Goal: Information Seeking & Learning: Check status

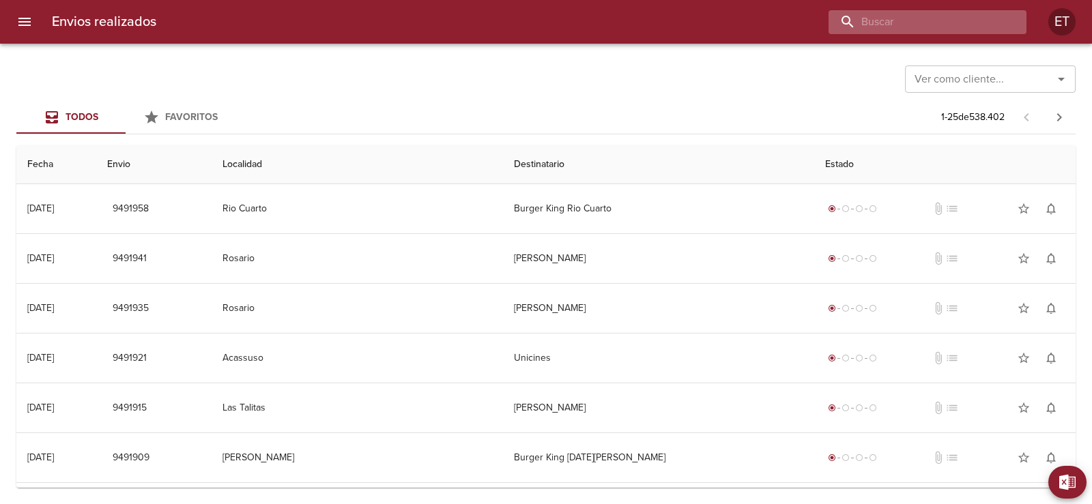
click at [935, 15] on input "buscar" at bounding box center [915, 22] width 175 height 24
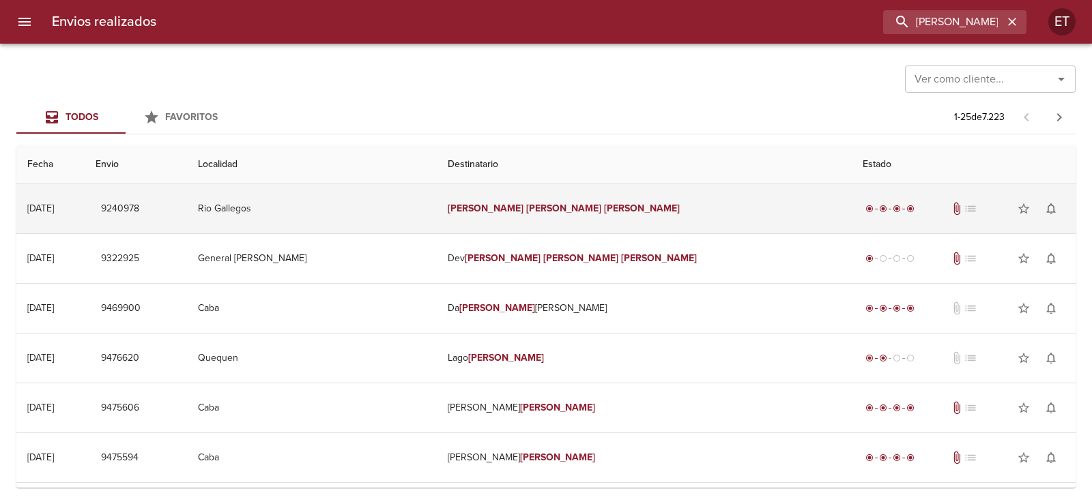
click at [437, 202] on td "Rio Gallegos" at bounding box center [312, 208] width 250 height 49
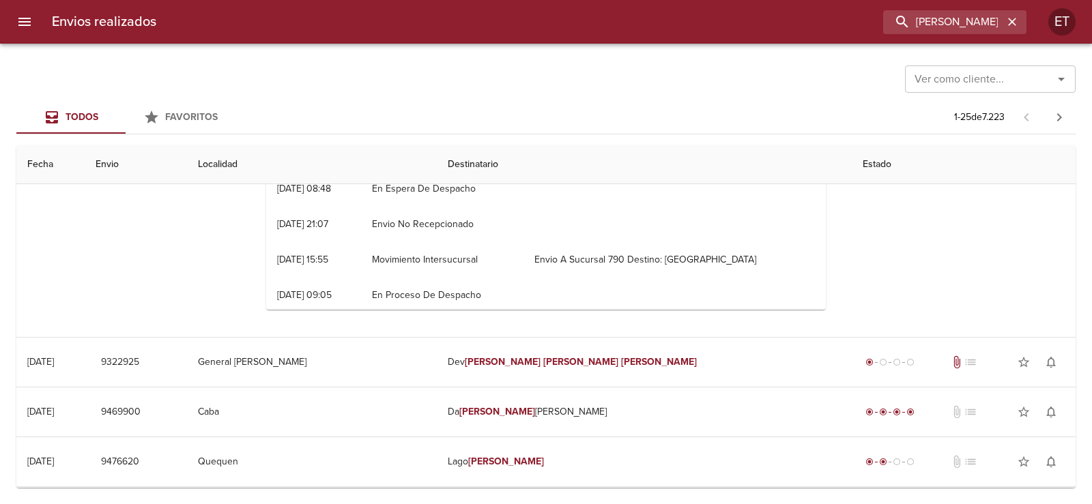
scroll to position [341, 0]
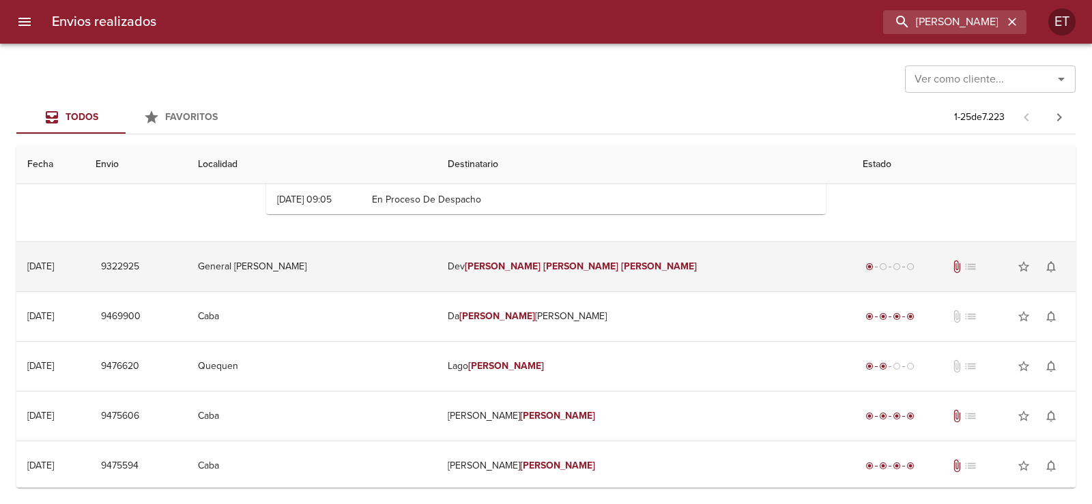
click at [437, 280] on td "General [PERSON_NAME]" at bounding box center [312, 266] width 250 height 49
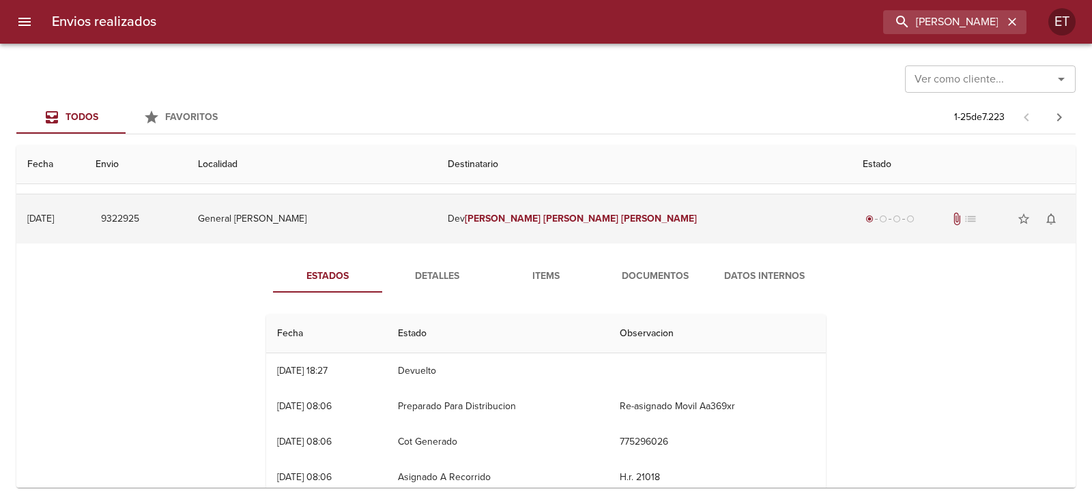
scroll to position [409, 0]
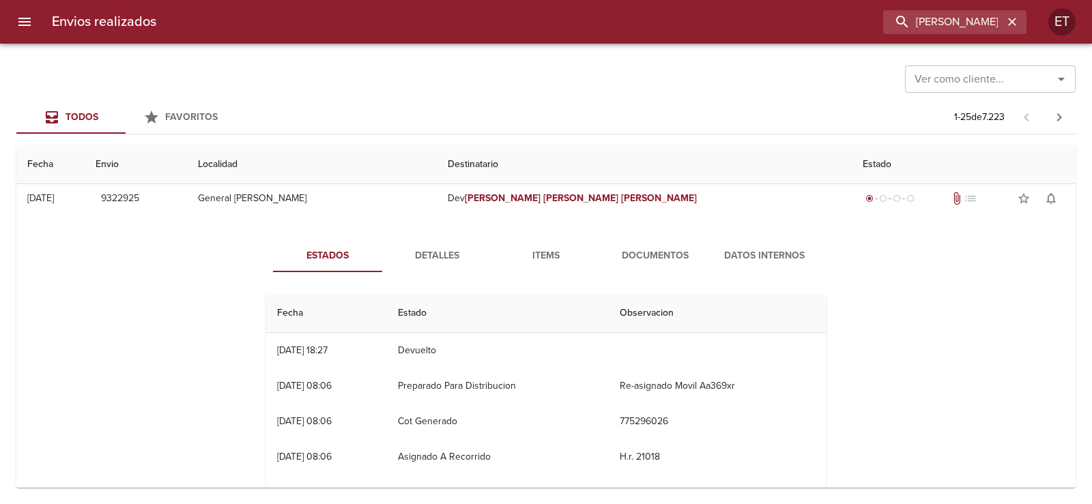
click at [660, 252] on span "Documentos" at bounding box center [655, 256] width 93 height 17
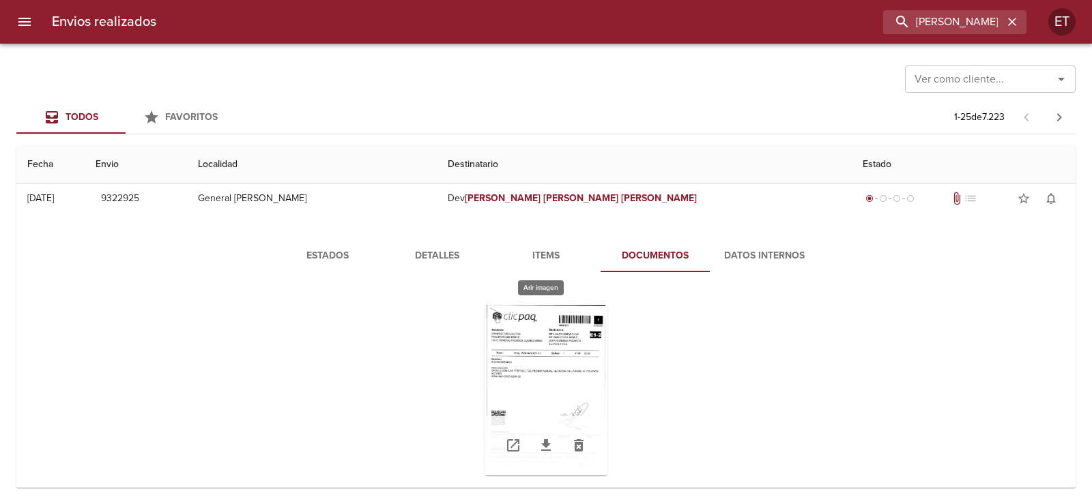
click at [544, 358] on div "Tabla de envíos del cliente" at bounding box center [545, 390] width 123 height 171
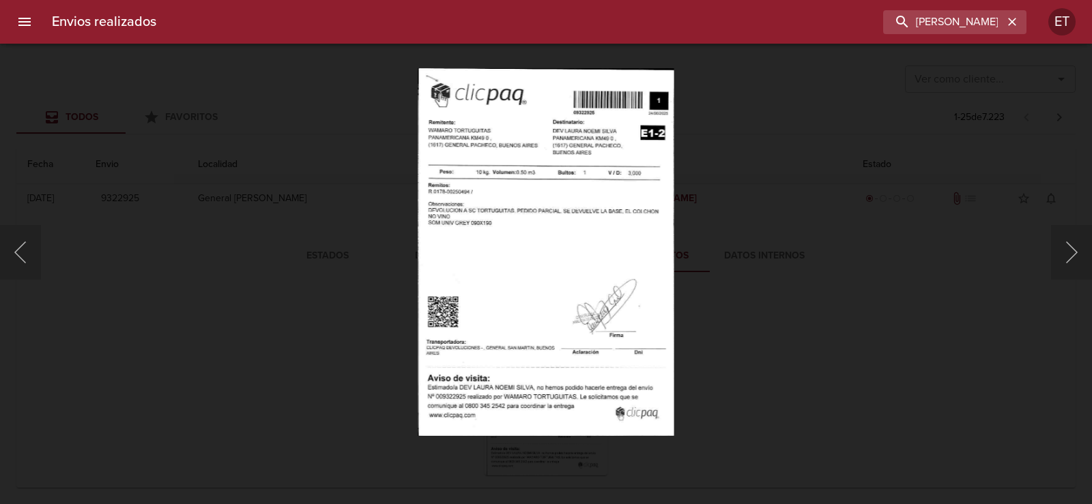
click at [845, 341] on div "Lightbox" at bounding box center [546, 252] width 1092 height 504
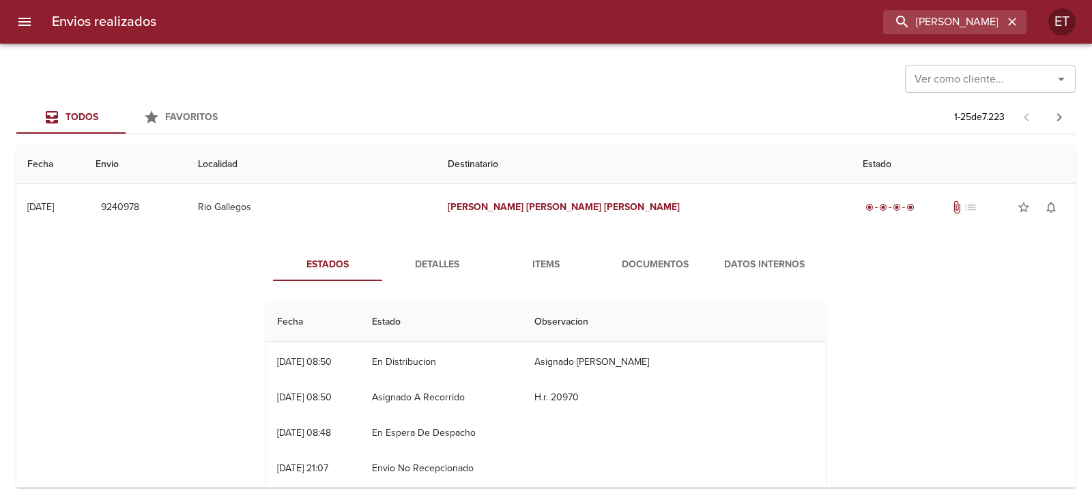
scroll to position [0, 0]
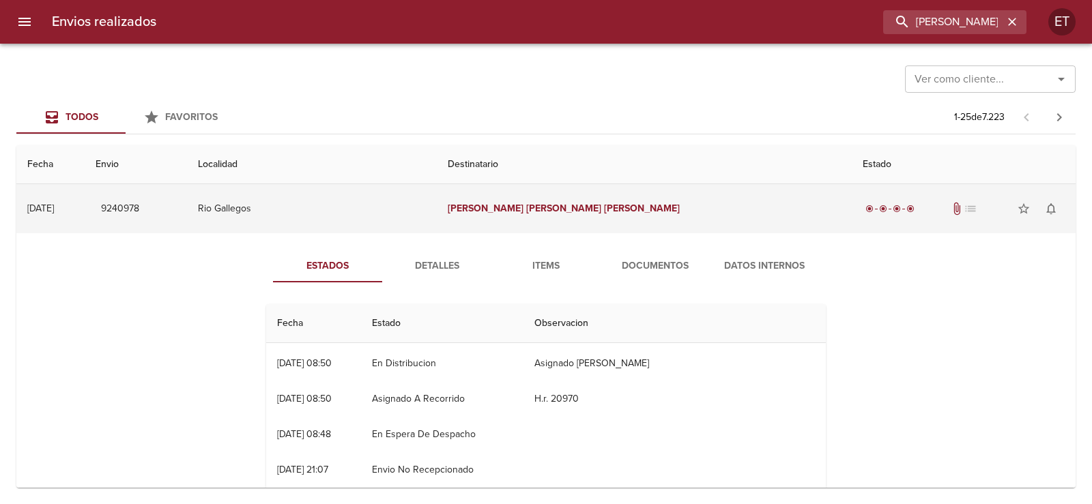
click at [614, 220] on td "[PERSON_NAME]" at bounding box center [644, 208] width 415 height 49
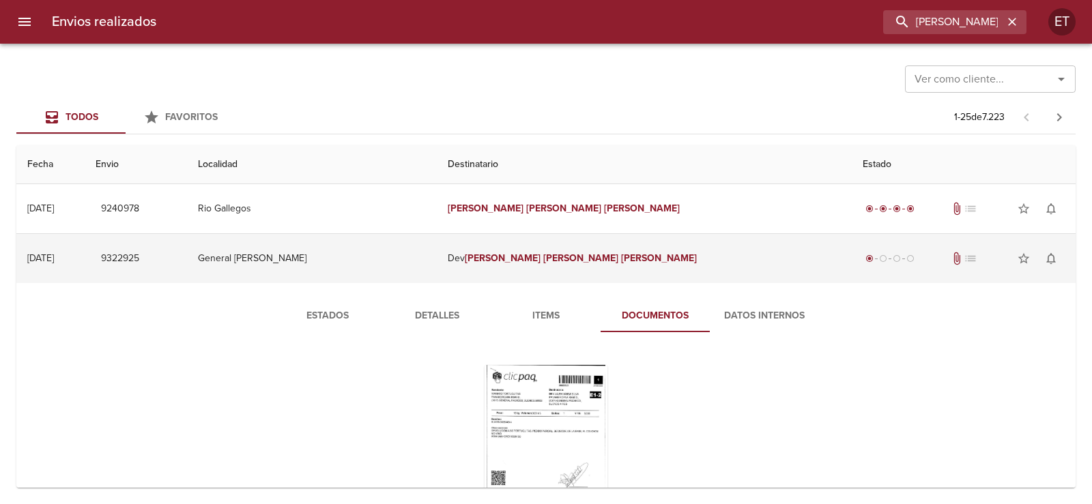
click at [697, 269] on td "Dev [PERSON_NAME]" at bounding box center [644, 258] width 415 height 49
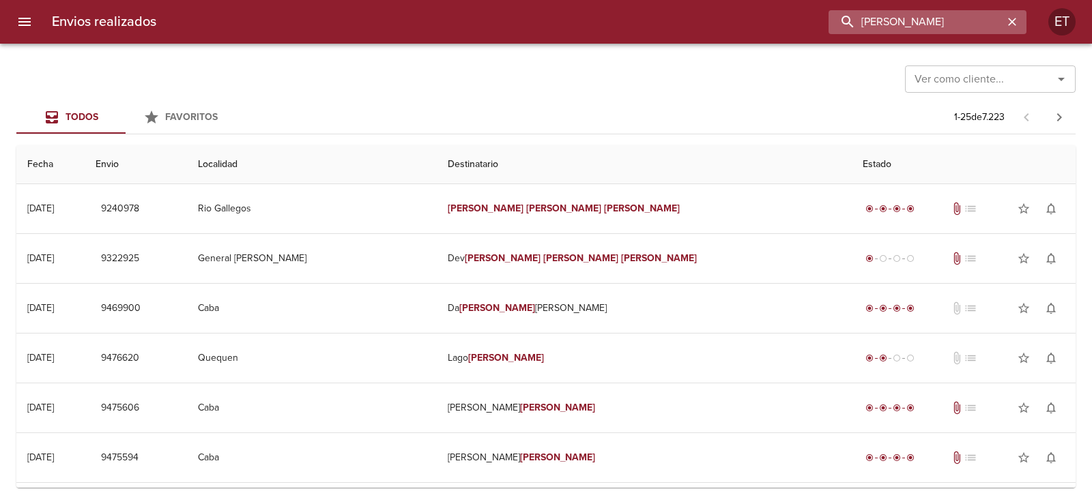
click at [954, 27] on input "[PERSON_NAME]" at bounding box center [915, 22] width 175 height 24
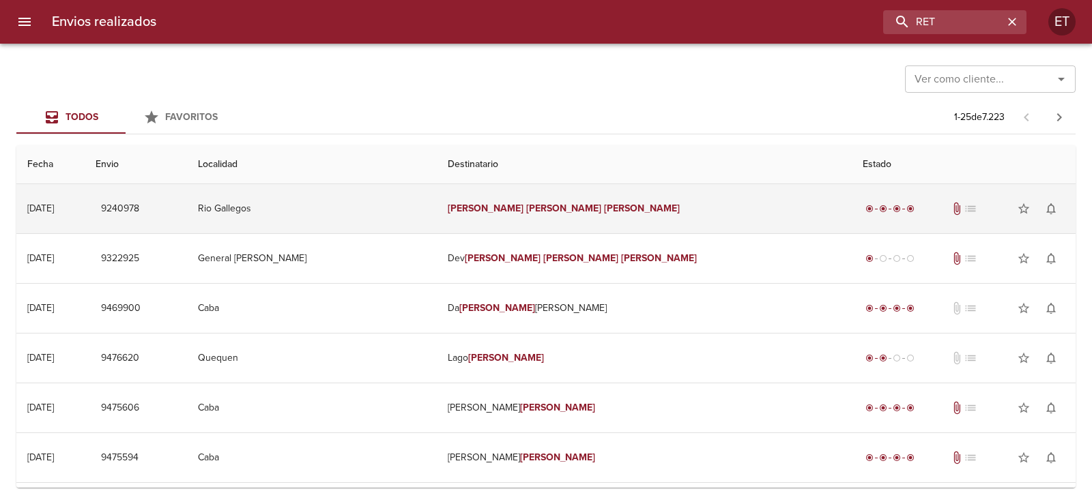
click at [437, 207] on td "Rio Gallegos" at bounding box center [312, 208] width 250 height 49
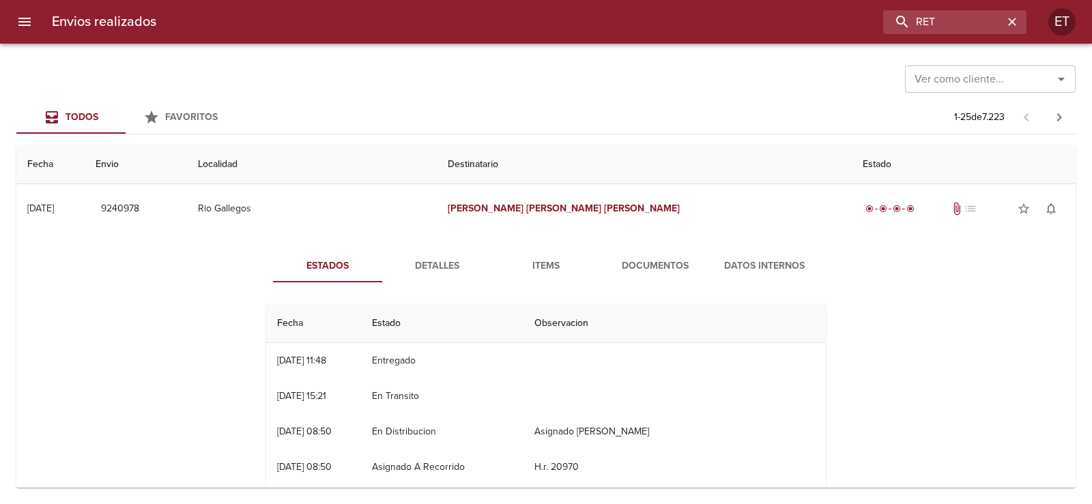
click at [609, 274] on span "Documentos" at bounding box center [655, 266] width 93 height 17
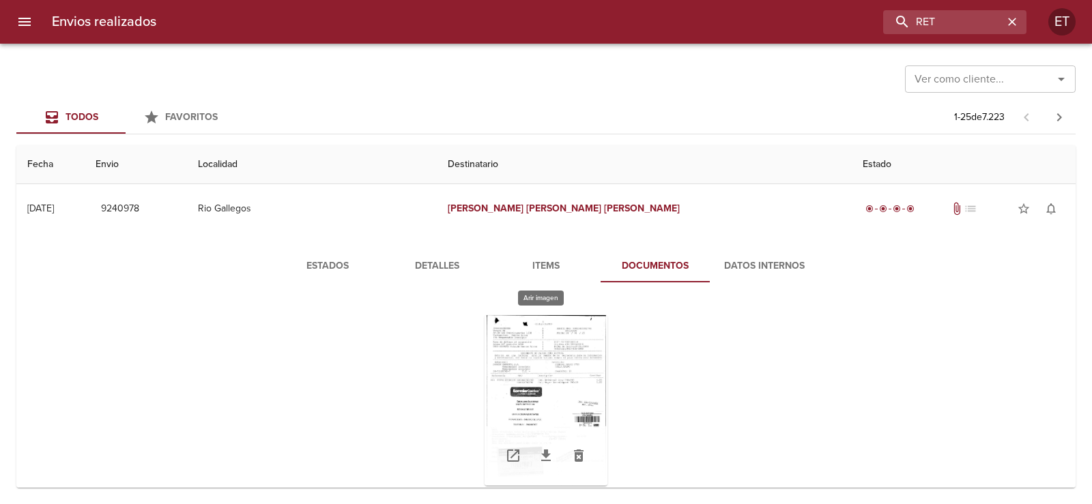
click at [543, 345] on div "Tabla de envíos del cliente" at bounding box center [545, 400] width 123 height 171
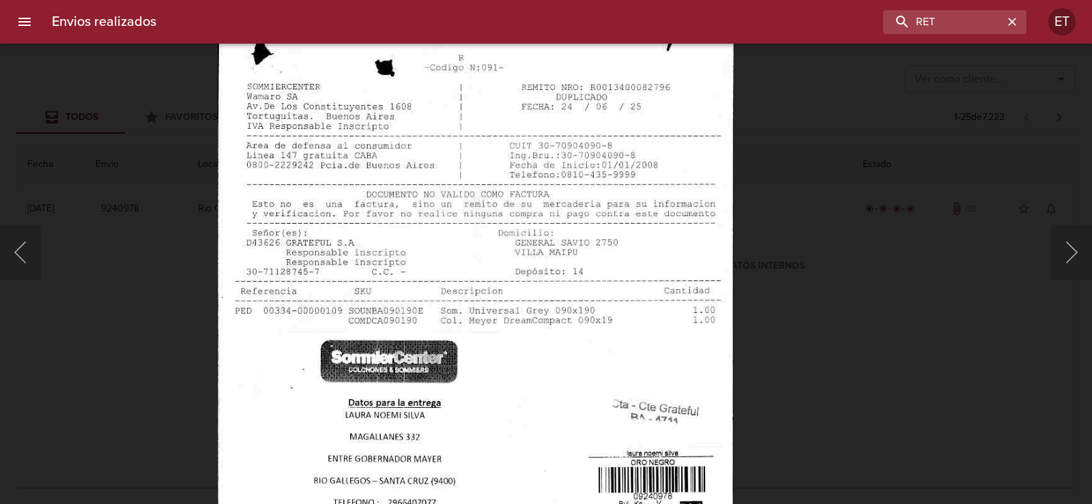
click at [581, 345] on img "Lightbox" at bounding box center [476, 398] width 516 height 739
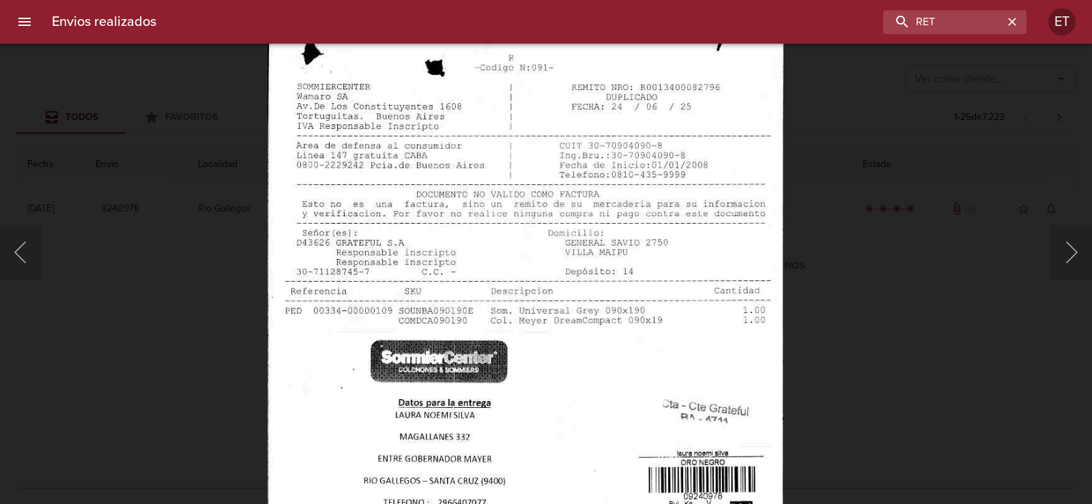
click at [976, 308] on div "Lightbox" at bounding box center [546, 252] width 1092 height 504
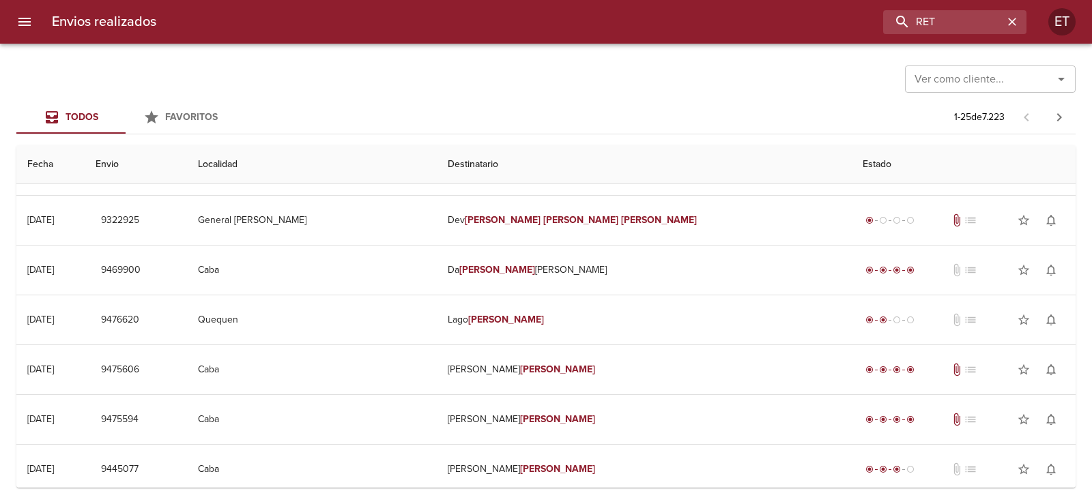
scroll to position [205, 0]
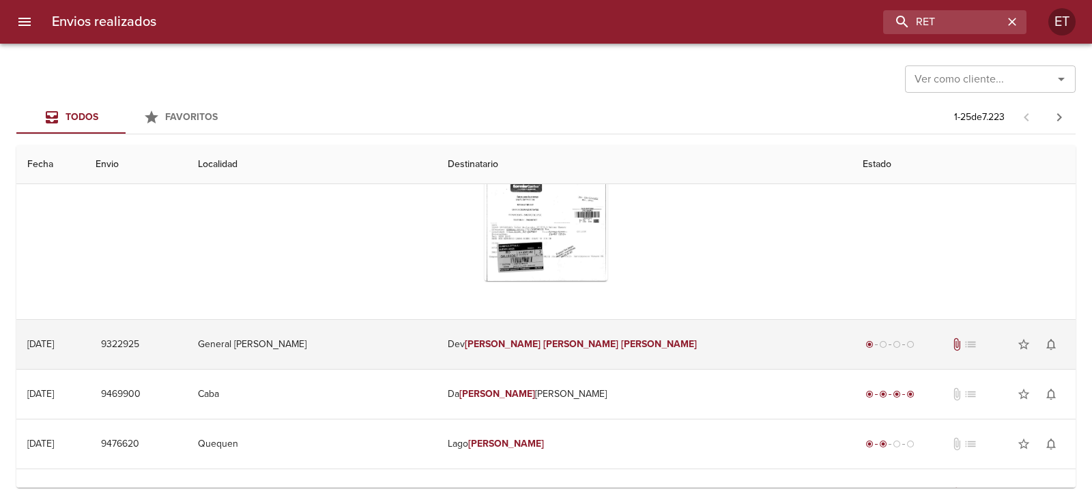
click at [658, 345] on td "Dev [PERSON_NAME]" at bounding box center [644, 344] width 415 height 49
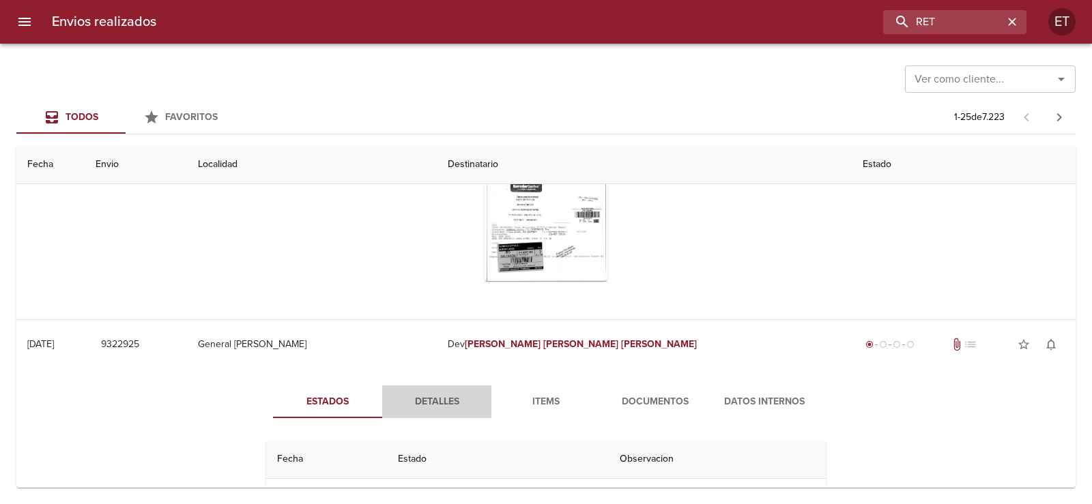
click at [426, 398] on span "Detalles" at bounding box center [436, 402] width 93 height 17
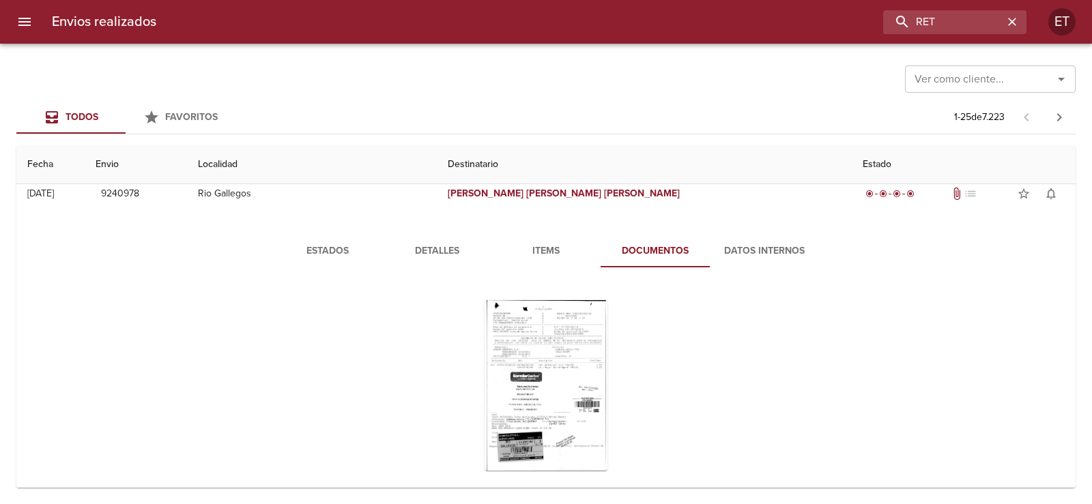
scroll to position [0, 0]
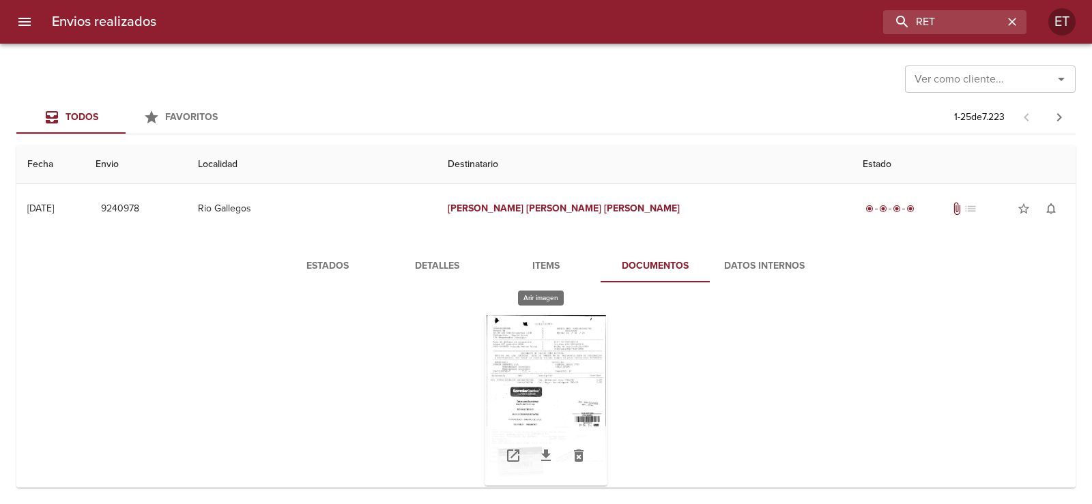
click at [578, 377] on div "Tabla de envíos del cliente" at bounding box center [545, 400] width 123 height 171
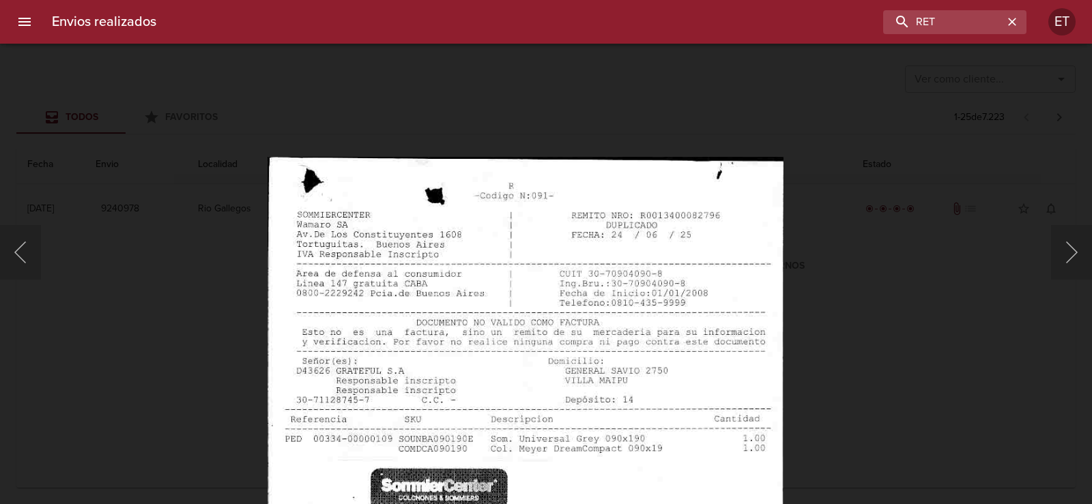
click at [924, 373] on div "Lightbox" at bounding box center [546, 252] width 1092 height 504
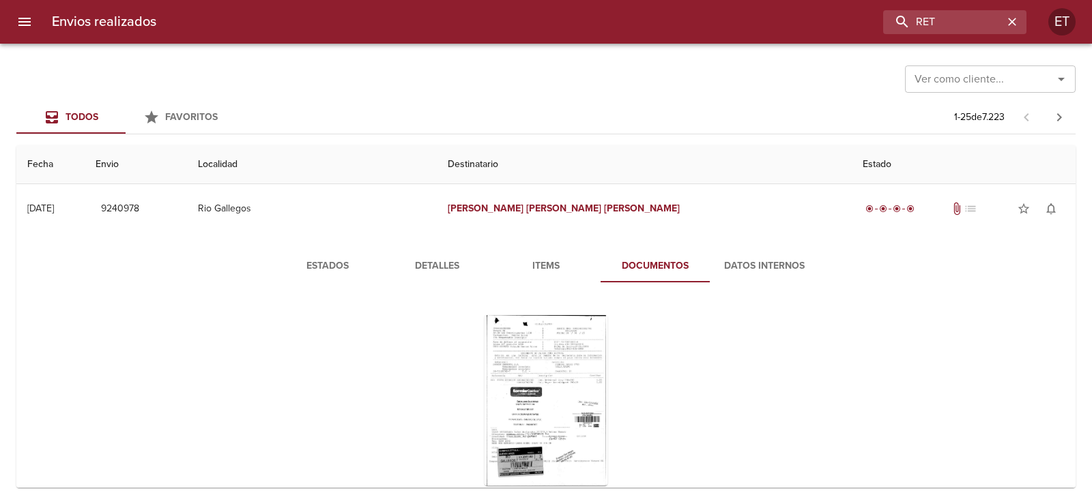
click at [398, 271] on span "Detalles" at bounding box center [436, 266] width 93 height 17
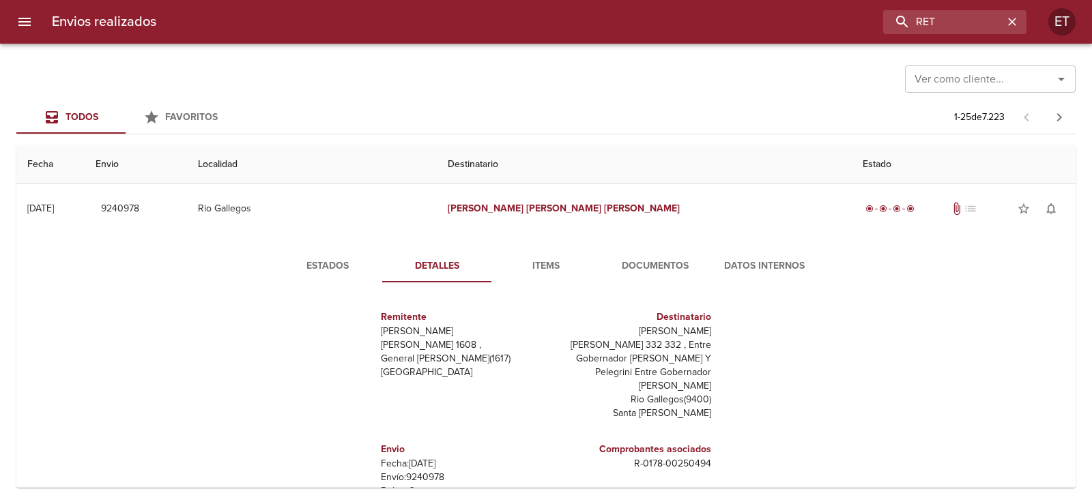
scroll to position [61, 0]
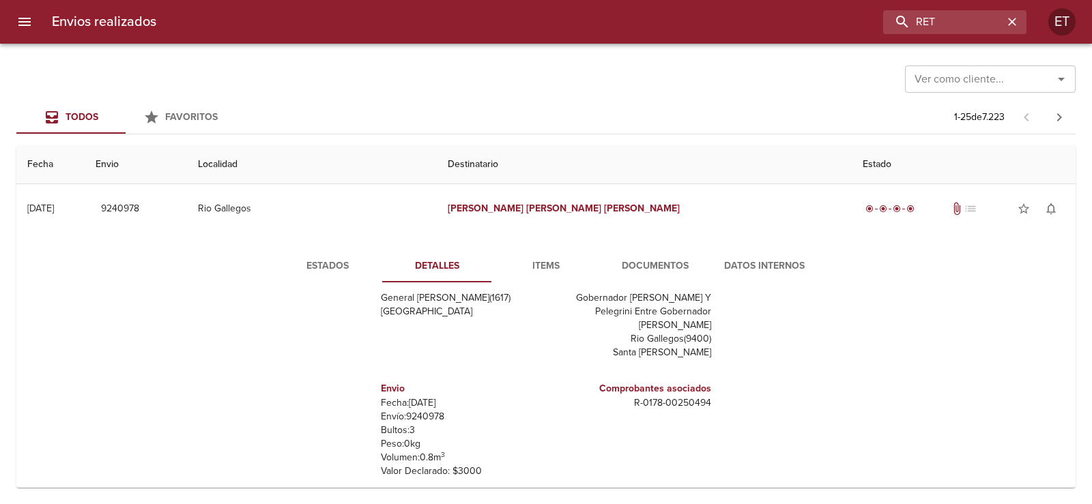
click at [671, 396] on p "R - 0178 - 00250494" at bounding box center [631, 403] width 160 height 14
click at [694, 396] on p "R - 0178 - 00250494" at bounding box center [631, 403] width 160 height 14
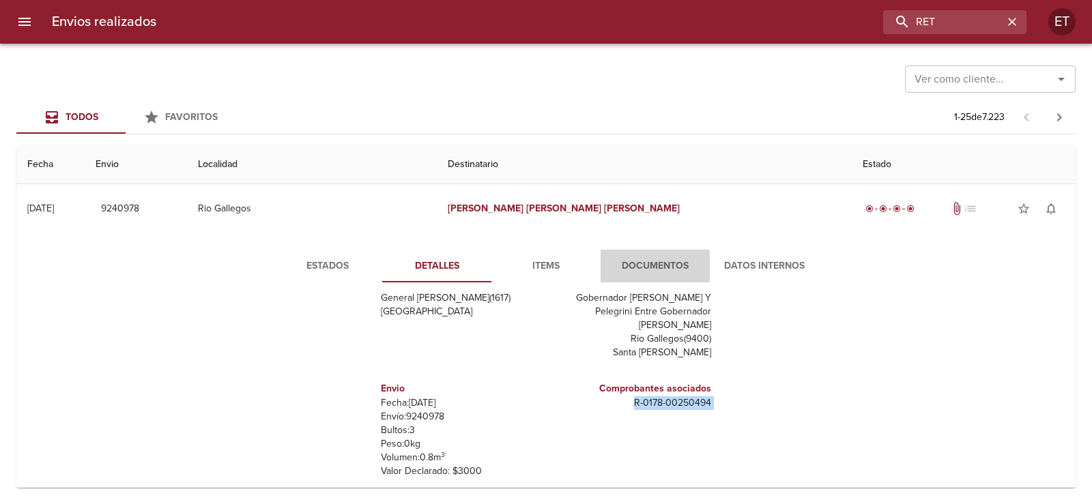
click at [624, 257] on button "Documentos" at bounding box center [654, 266] width 109 height 33
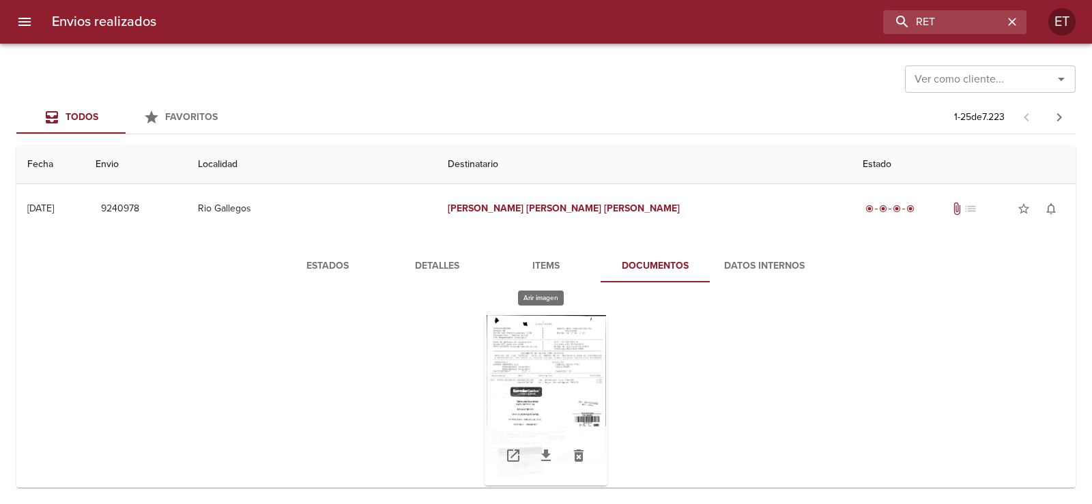
click at [533, 357] on div "Tabla de envíos del cliente" at bounding box center [545, 400] width 123 height 171
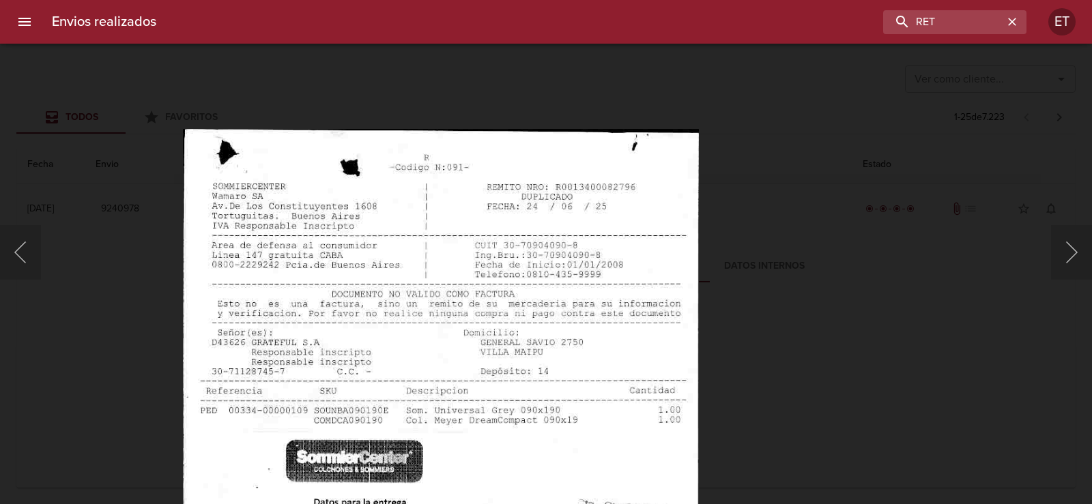
click at [554, 440] on img "Lightbox" at bounding box center [441, 498] width 516 height 739
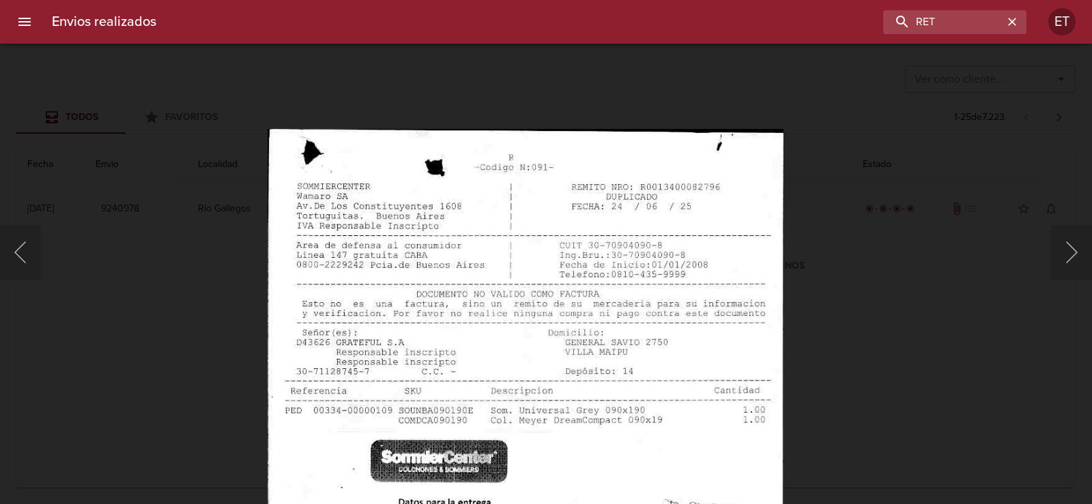
click at [537, 231] on img "Lightbox" at bounding box center [525, 498] width 516 height 739
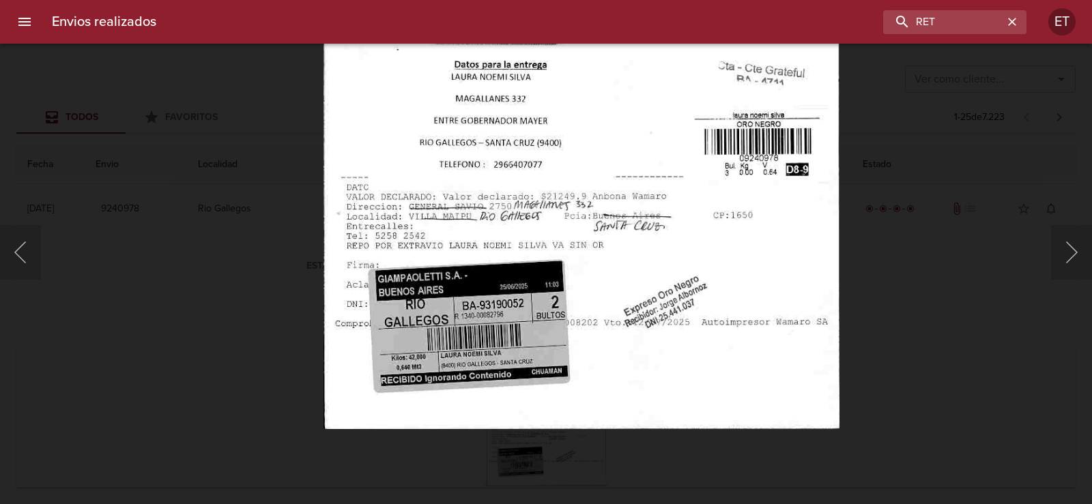
click at [607, 158] on img "Lightbox" at bounding box center [581, 60] width 516 height 739
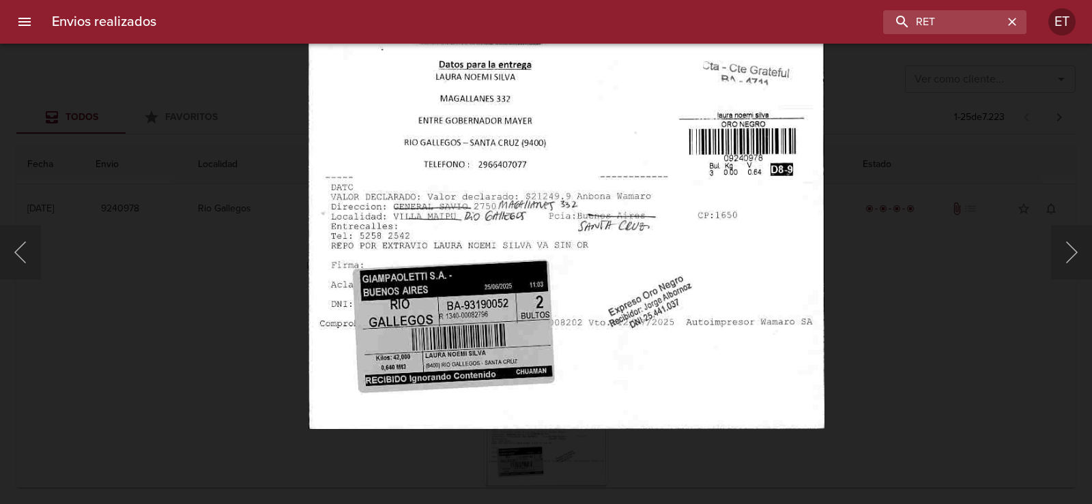
click at [973, 300] on div "Lightbox" at bounding box center [546, 252] width 1092 height 504
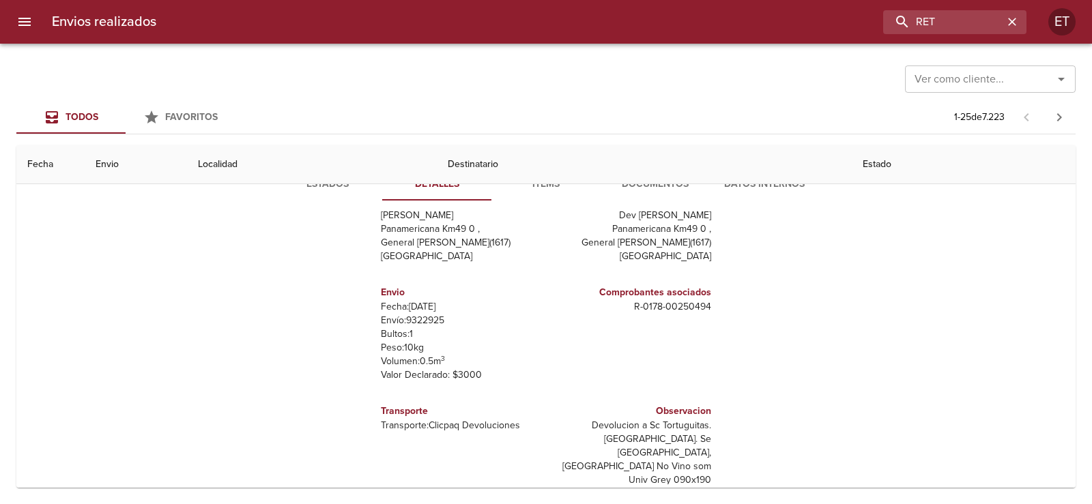
scroll to position [546, 0]
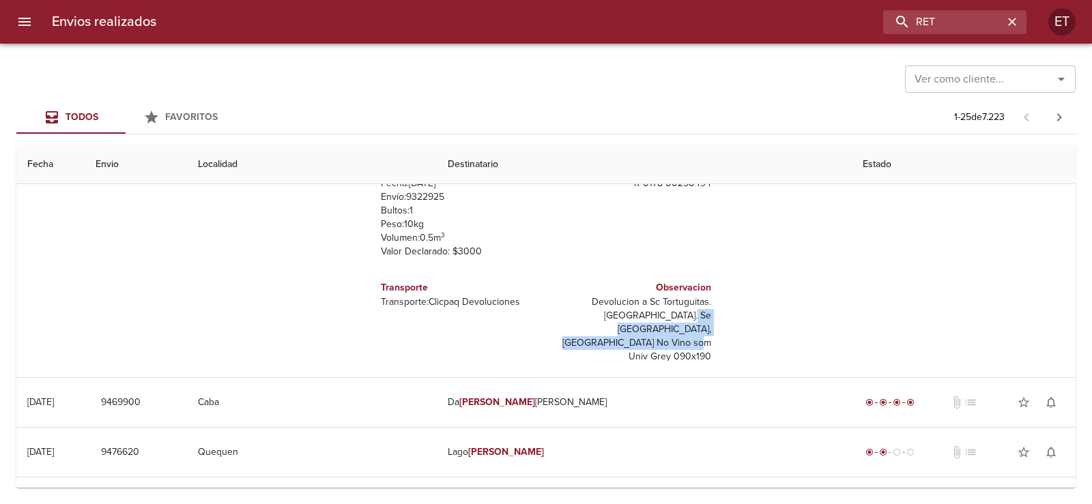
drag, startPoint x: 610, startPoint y: 314, endPoint x: 703, endPoint y: 325, distance: 93.4
click at [703, 325] on div "Observacion Devolucion a Sc Tortuguitas. [GEOGRAPHIC_DATA]. Se [GEOGRAPHIC_DATA…" at bounding box center [631, 321] width 171 height 105
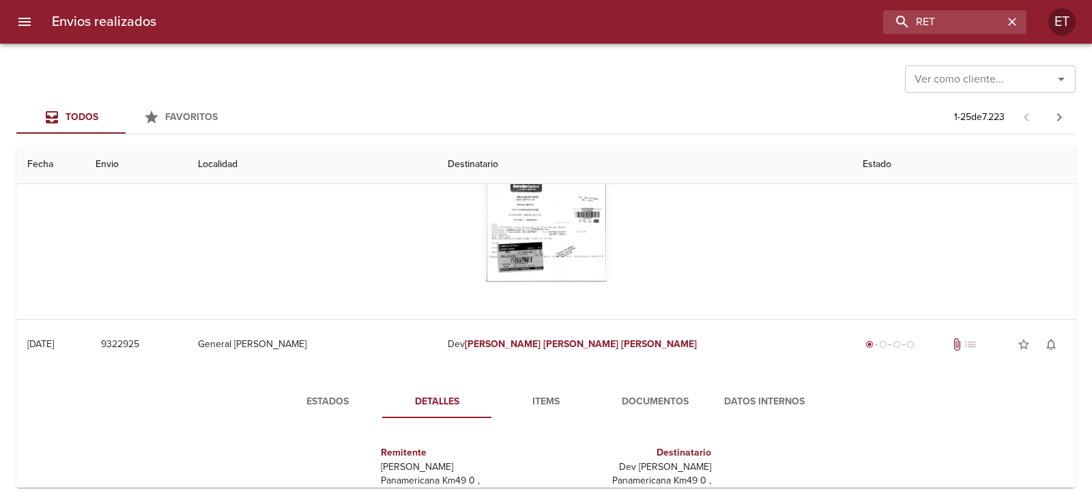
scroll to position [34, 0]
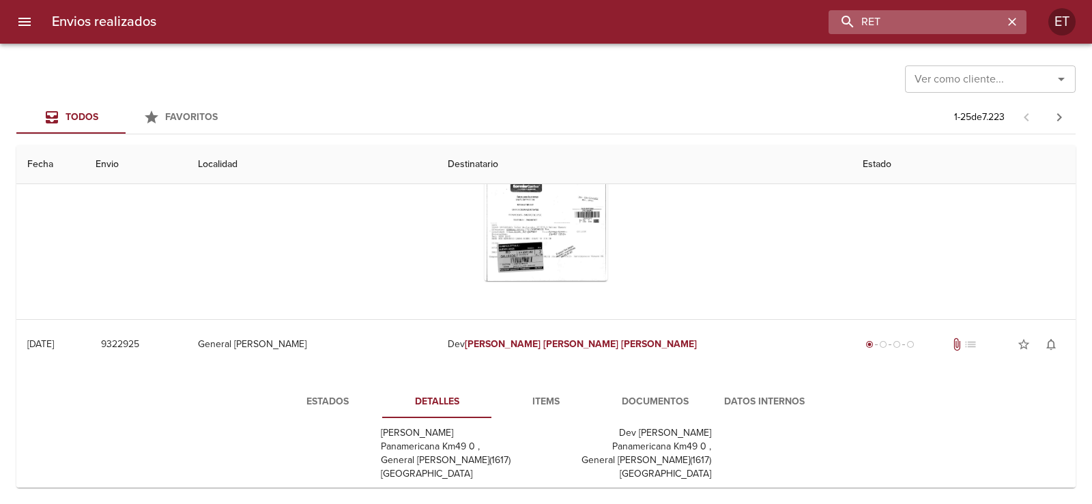
click at [977, 32] on input "RET" at bounding box center [915, 22] width 175 height 24
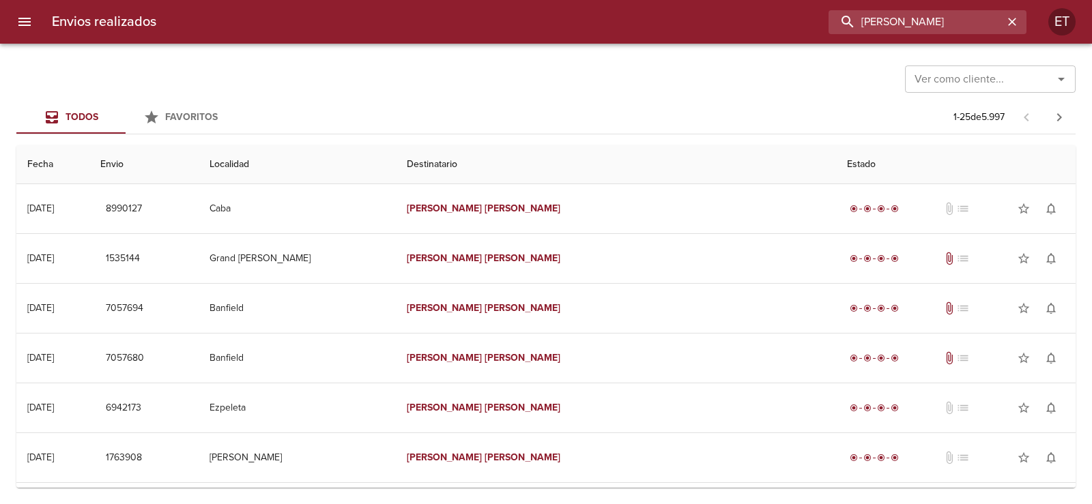
scroll to position [0, 0]
click at [926, 14] on input "[PERSON_NAME]" at bounding box center [915, 22] width 175 height 24
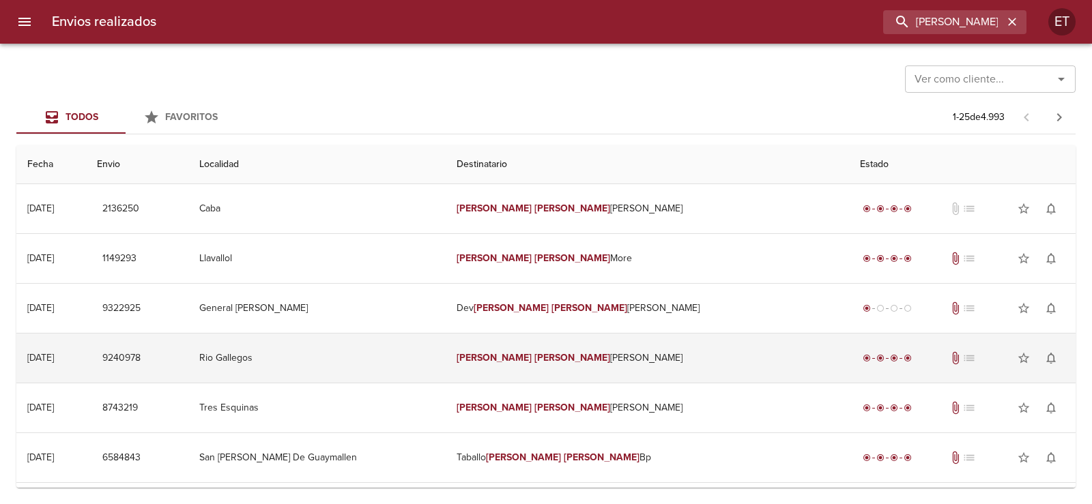
click at [721, 365] on td "[PERSON_NAME]" at bounding box center [646, 358] width 403 height 49
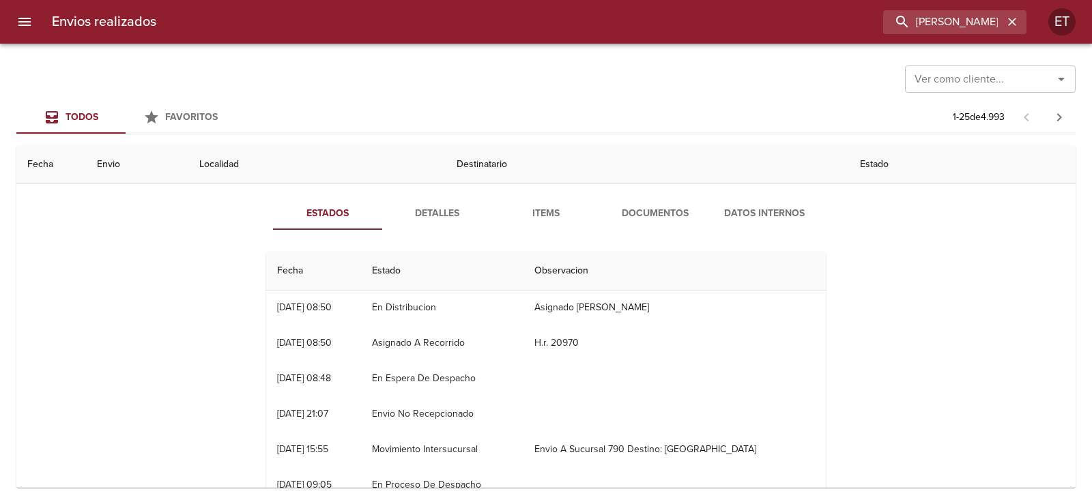
scroll to position [205, 0]
click at [417, 214] on span "Detalles" at bounding box center [436, 211] width 93 height 17
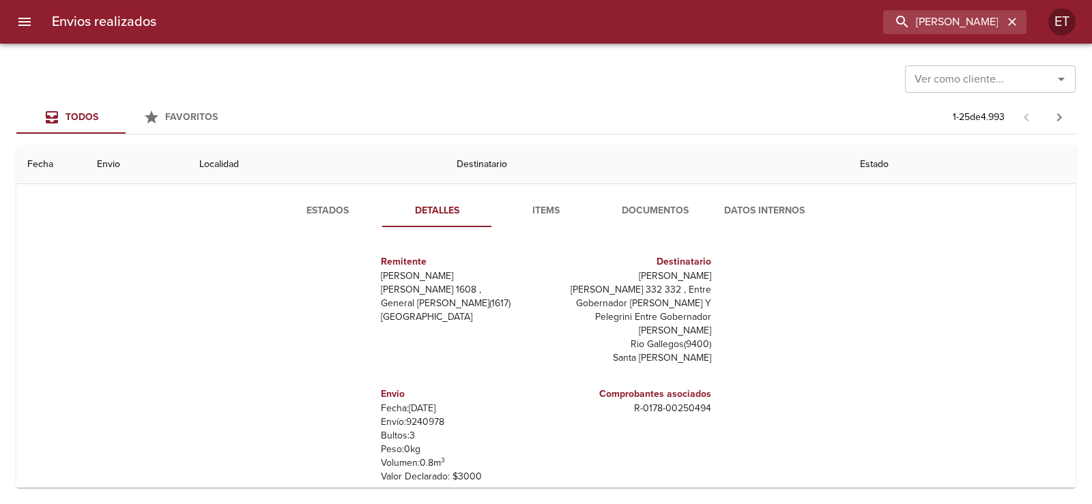
click at [681, 192] on div "Estados Detalles Items Documentos Datos Internos Remitente [PERSON_NAME] [PERSO…" at bounding box center [545, 352] width 1037 height 349
click at [677, 203] on span "Documentos" at bounding box center [655, 211] width 93 height 17
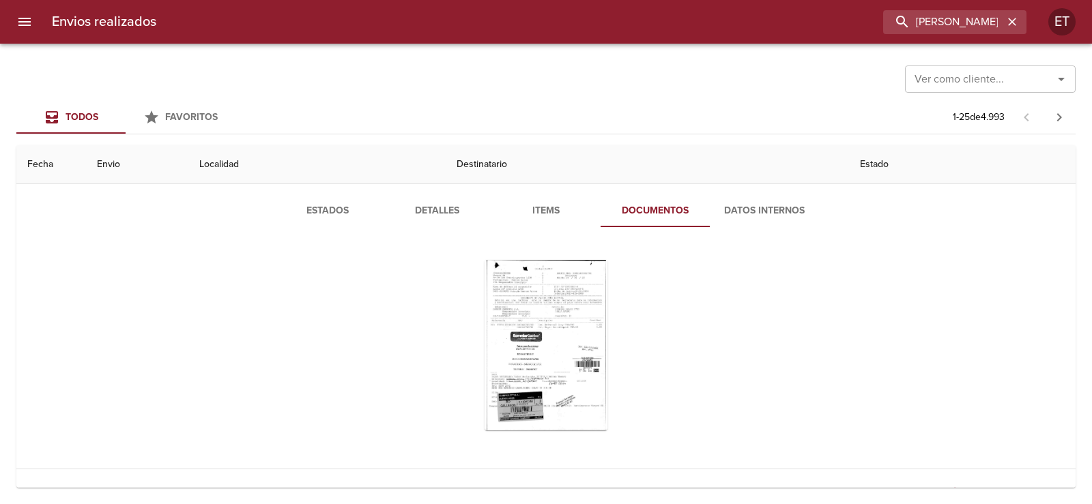
click at [306, 201] on button "Estados" at bounding box center [327, 210] width 109 height 33
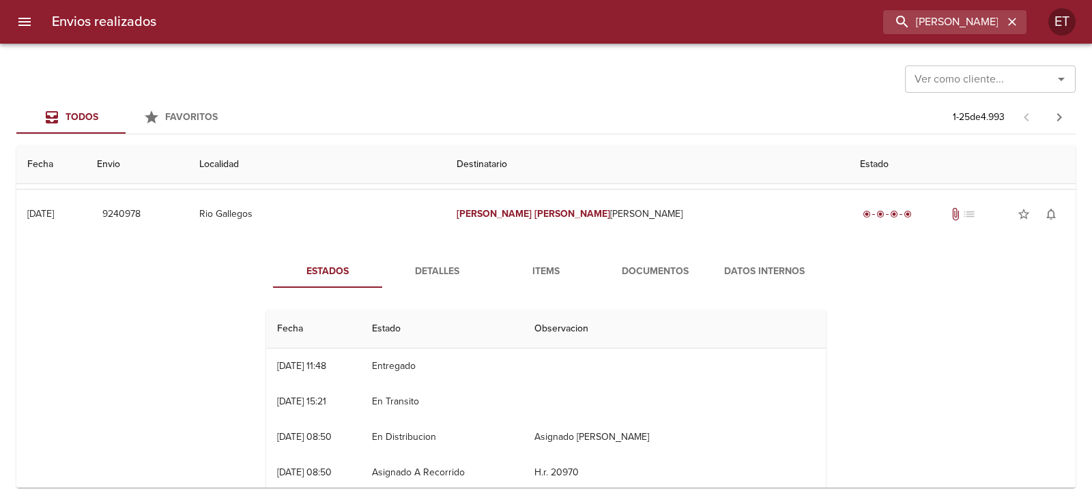
scroll to position [0, 0]
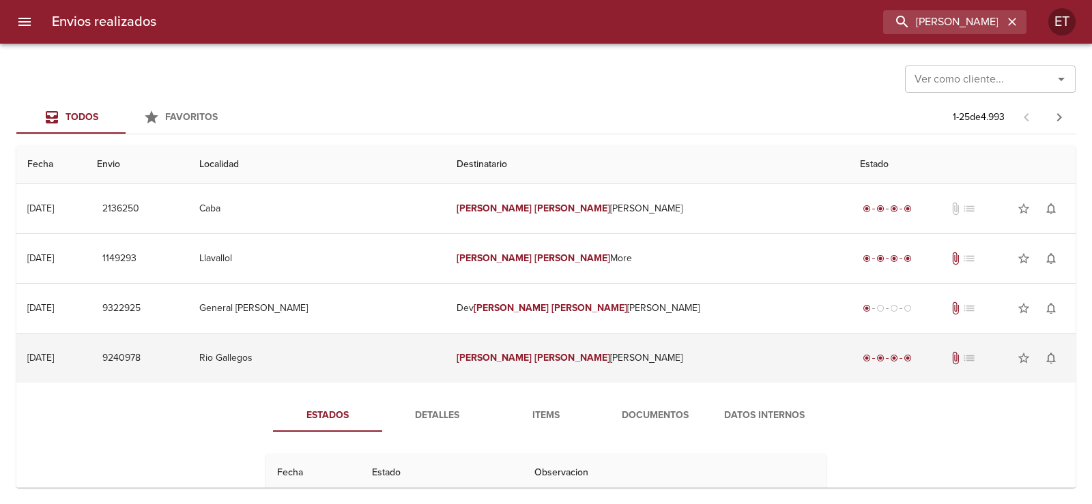
click at [188, 355] on td "9240978" at bounding box center [137, 358] width 102 height 49
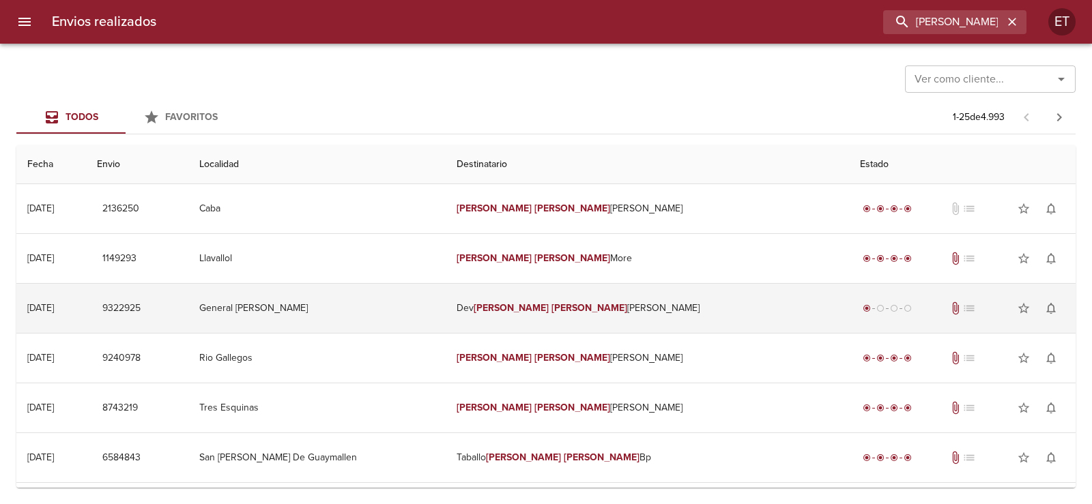
click at [445, 328] on td "General [PERSON_NAME]" at bounding box center [316, 308] width 257 height 49
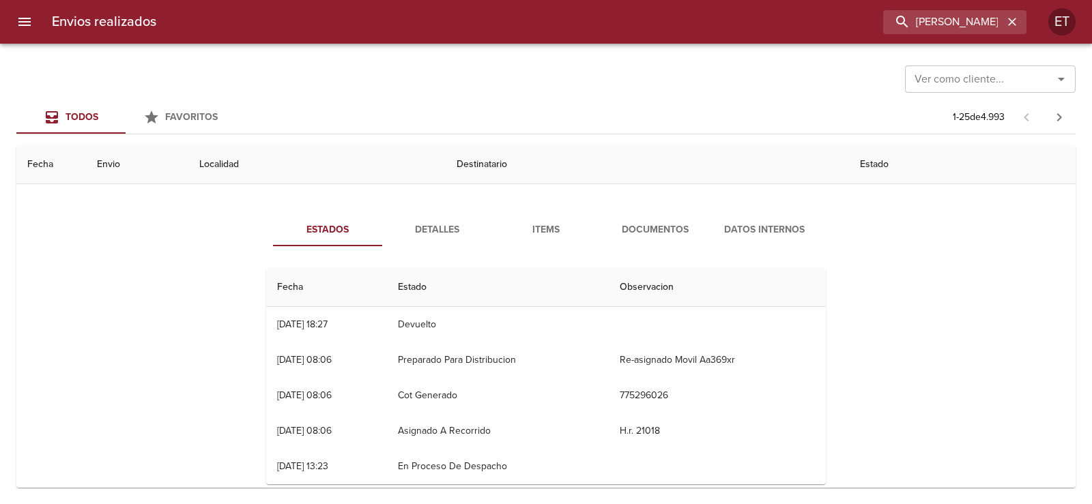
scroll to position [136, 0]
click at [626, 239] on button "Documentos" at bounding box center [654, 229] width 109 height 33
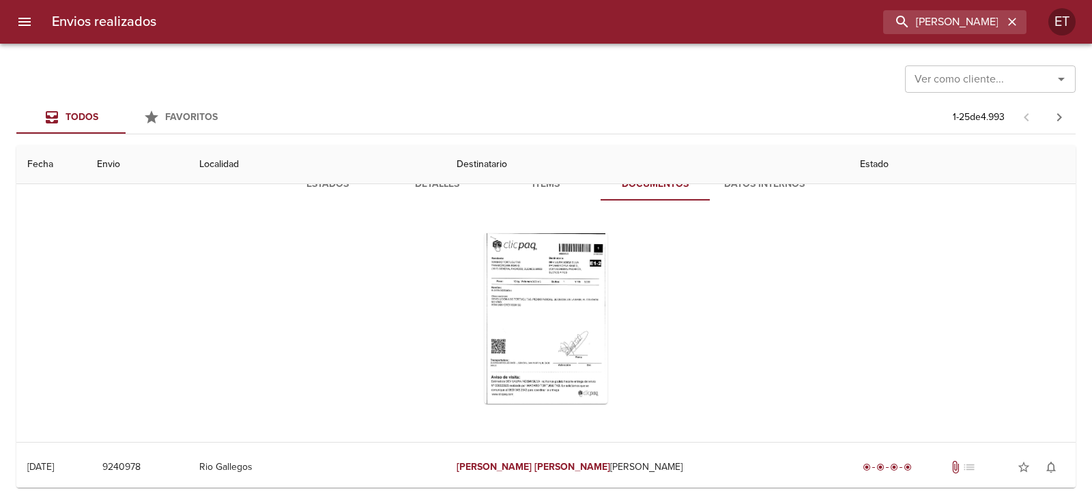
scroll to position [205, 0]
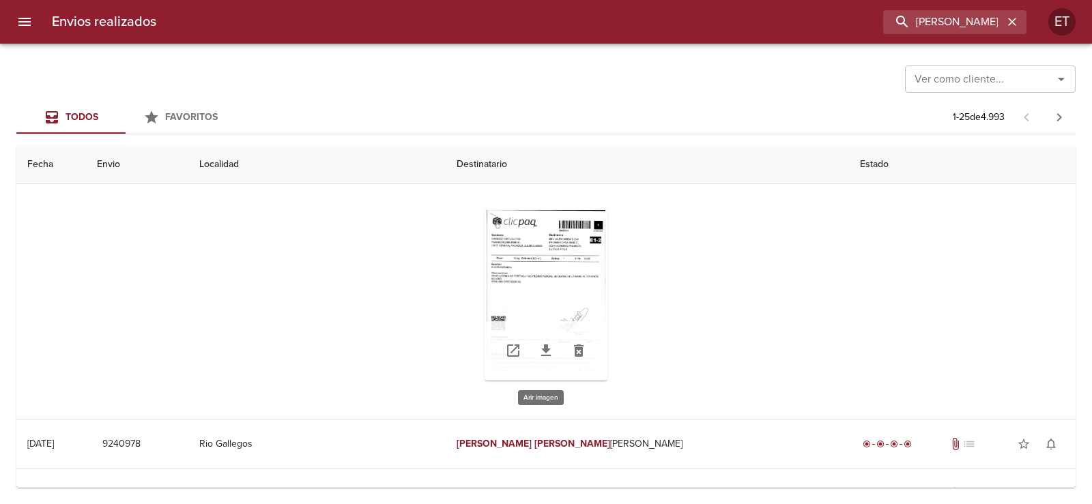
click at [565, 284] on div "Tabla de envíos del cliente" at bounding box center [545, 295] width 123 height 171
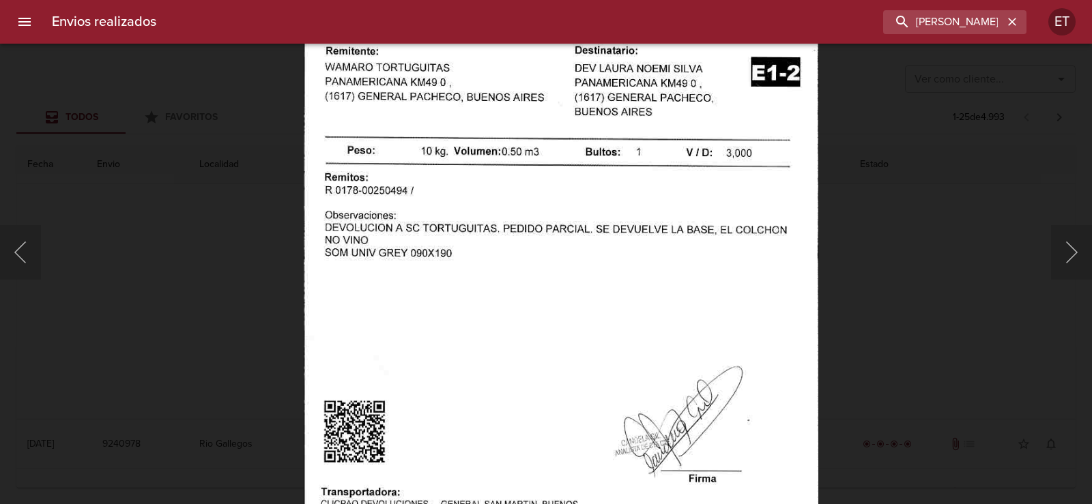
click at [598, 297] on img "Lightbox" at bounding box center [561, 311] width 514 height 739
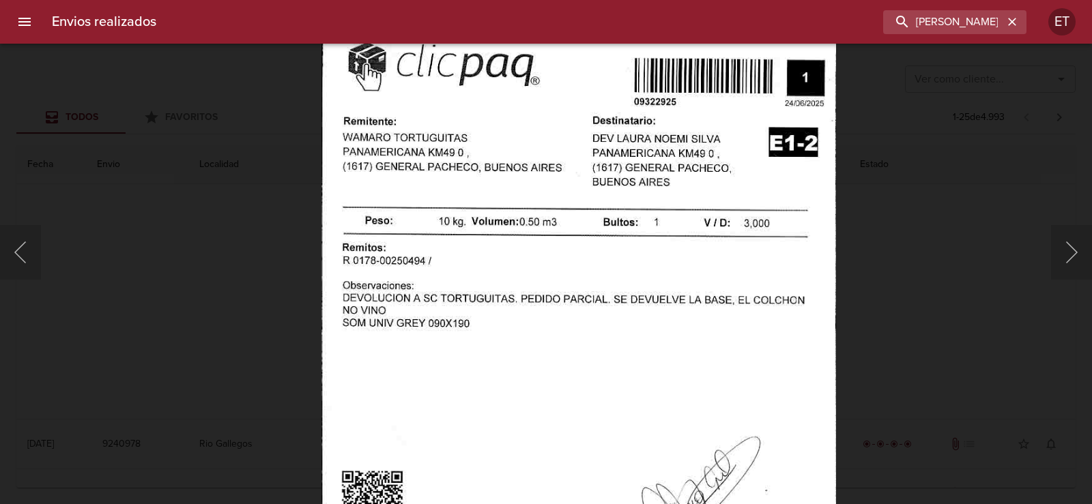
click at [674, 298] on img "Lightbox" at bounding box center [578, 381] width 514 height 739
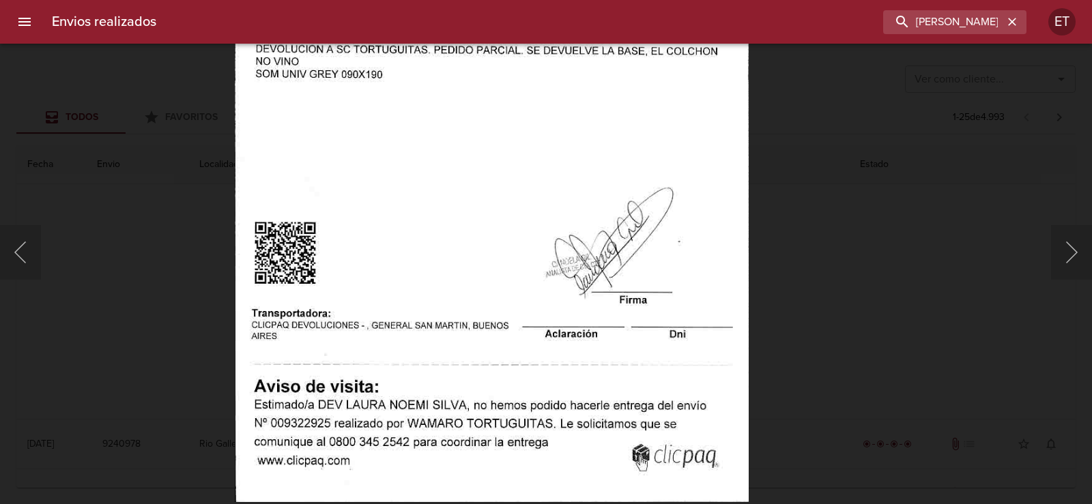
click at [615, 188] on img "Lightbox" at bounding box center [492, 132] width 514 height 739
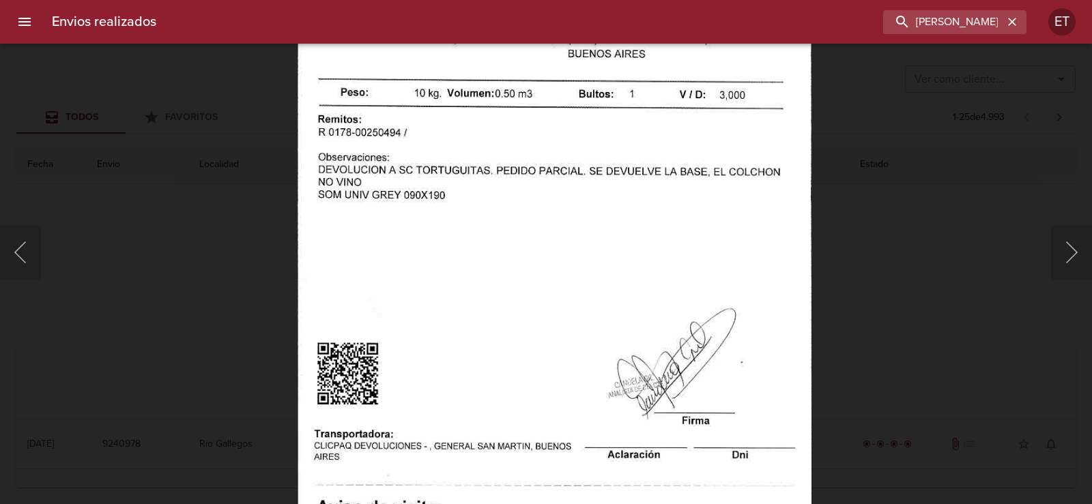
click at [638, 340] on img "Lightbox" at bounding box center [554, 253] width 514 height 739
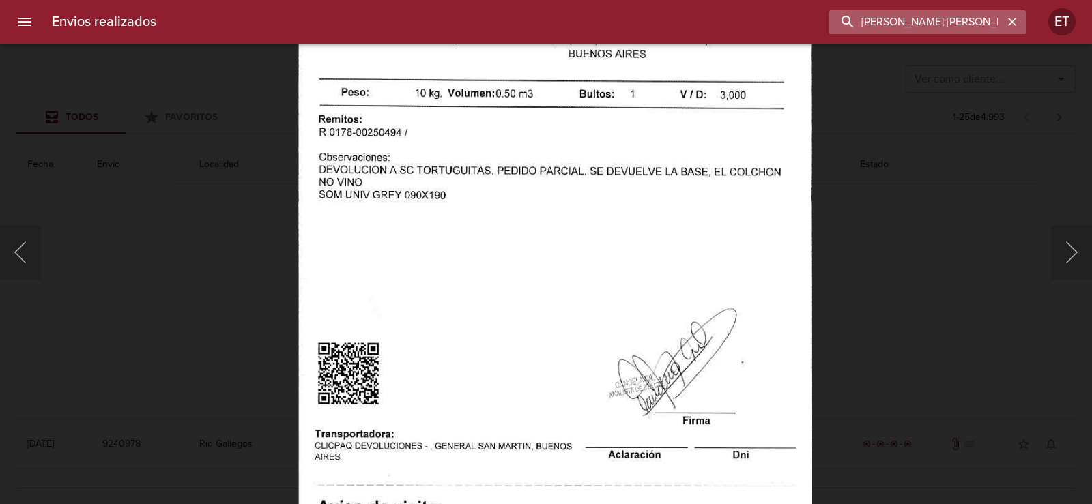
click at [940, 27] on input "[PERSON_NAME] [PERSON_NAME]" at bounding box center [915, 22] width 175 height 24
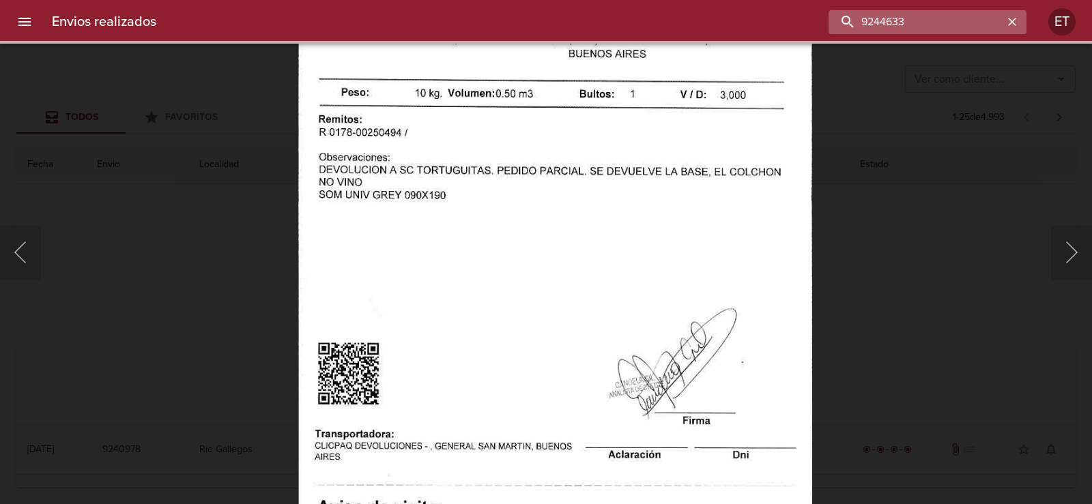
scroll to position [0, 0]
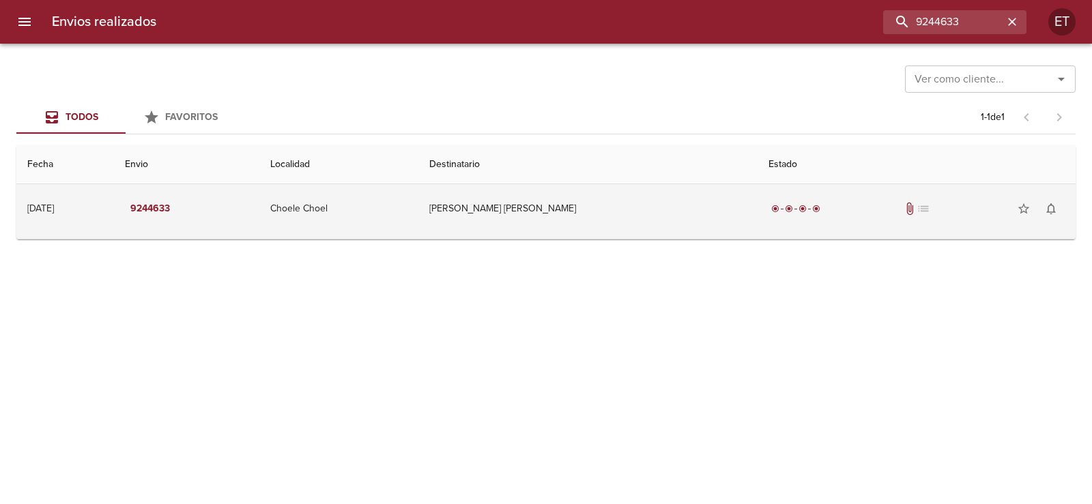
click at [725, 218] on td "[PERSON_NAME] [PERSON_NAME]" at bounding box center [587, 208] width 339 height 49
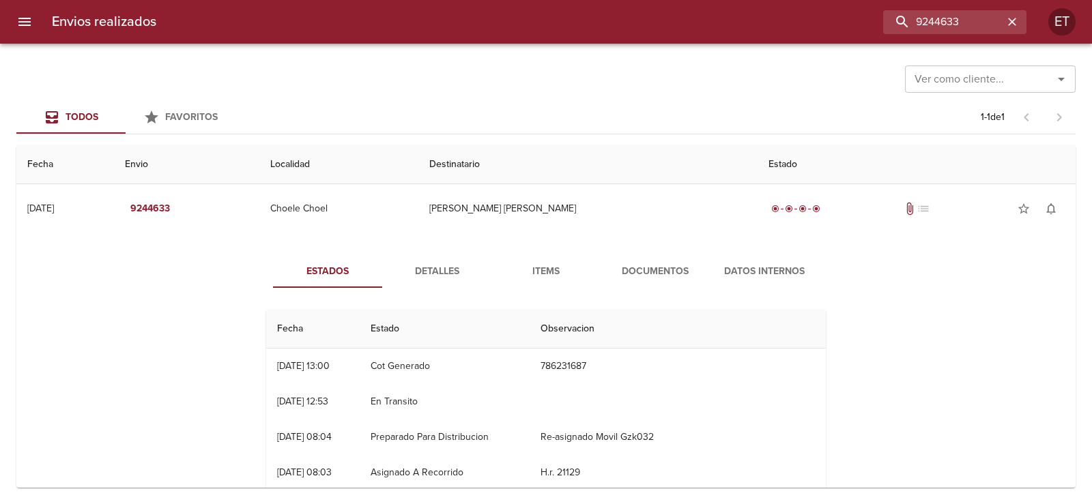
click at [659, 262] on button "Documentos" at bounding box center [654, 271] width 109 height 33
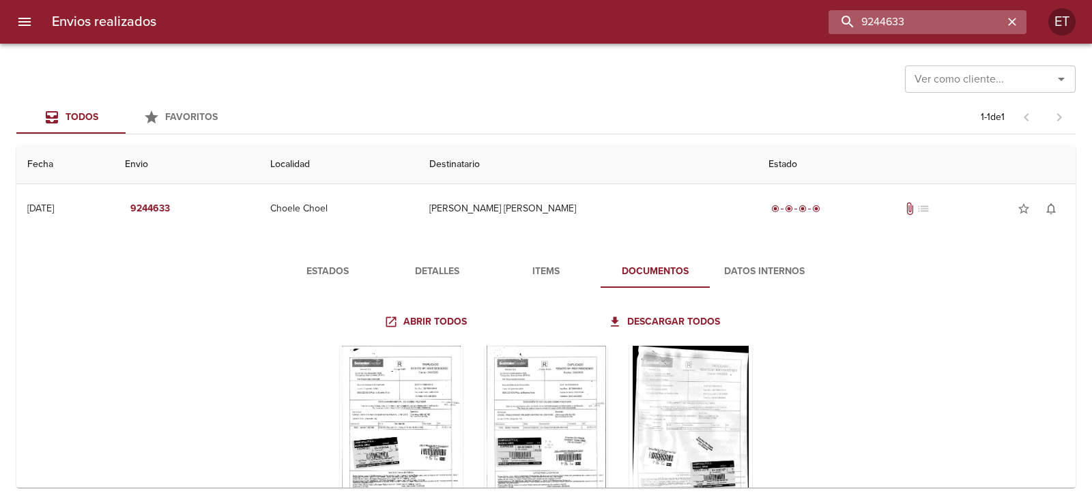
click at [939, 12] on input "9244633" at bounding box center [915, 22] width 175 height 24
type input "[PERSON_NAME]"
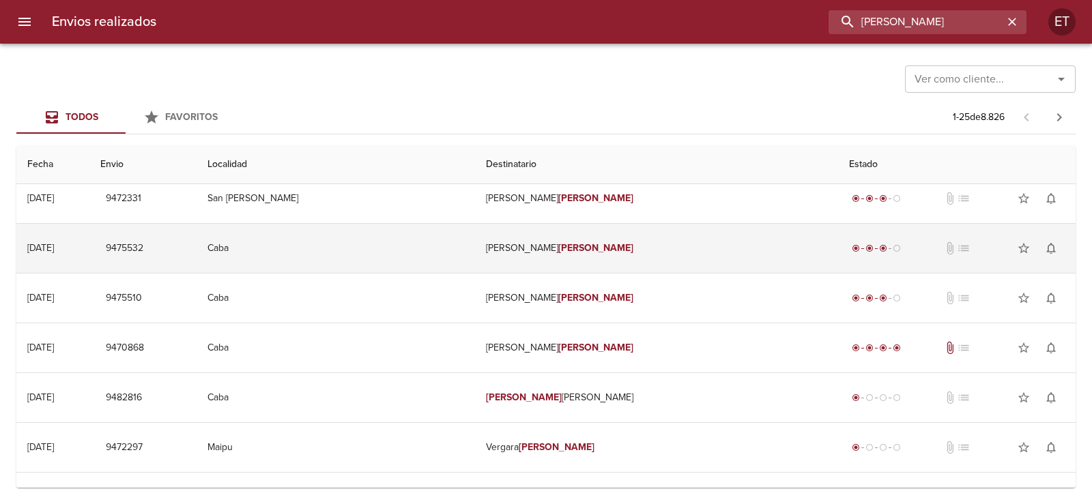
scroll to position [273, 0]
